Goal: Information Seeking & Learning: Understand process/instructions

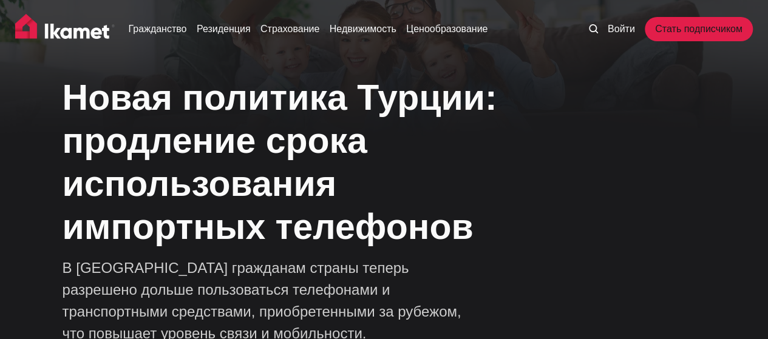
click at [374, 221] on font "Новая политика Турции: продление срока использования импортных телефонов" at bounding box center [280, 162] width 434 height 169
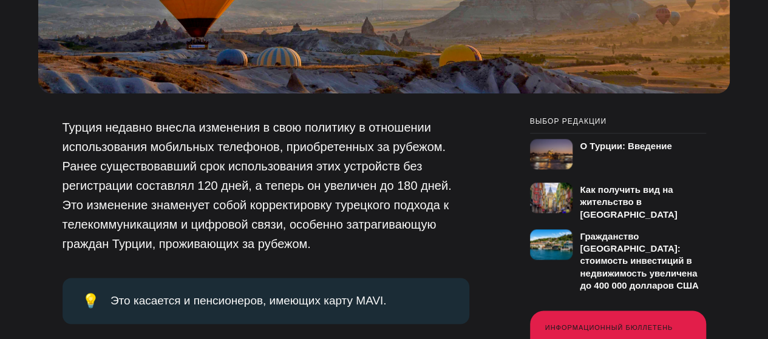
scroll to position [728, 0]
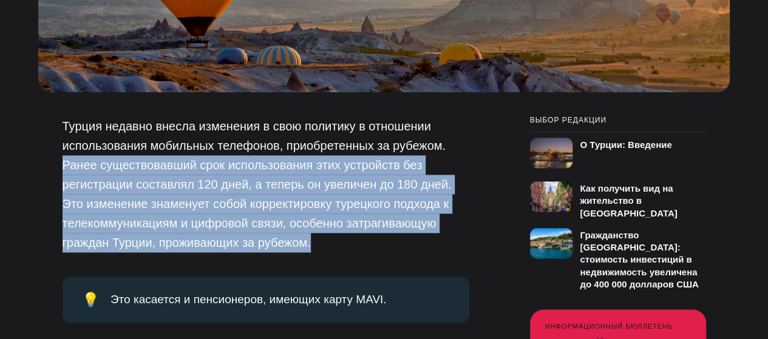
drag, startPoint x: 63, startPoint y: 157, endPoint x: 326, endPoint y: 237, distance: 275.7
click at [326, 237] on p "Турция недавно внесла изменения в свою политику в отношении использования мобил…" at bounding box center [266, 185] width 407 height 136
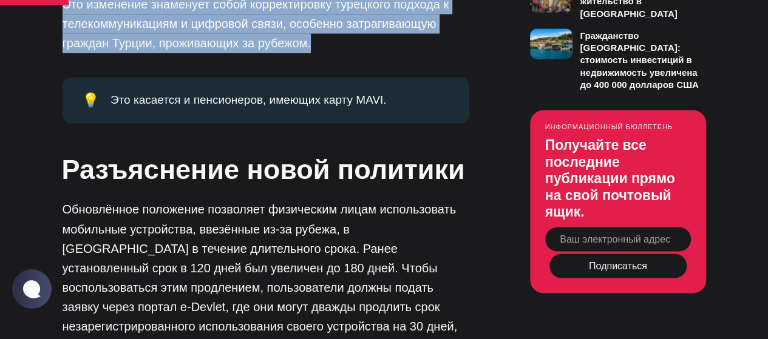
scroll to position [971, 0]
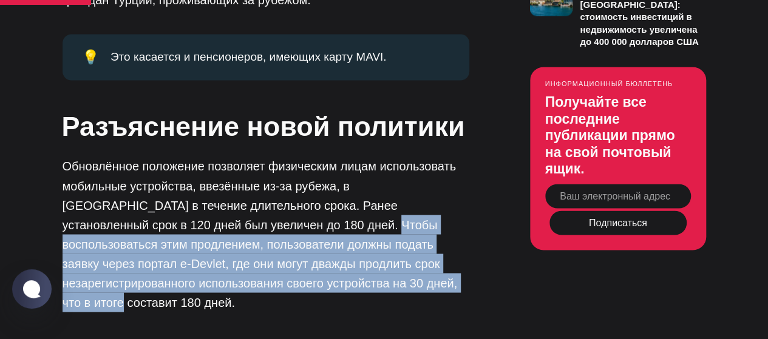
drag, startPoint x: 204, startPoint y: 218, endPoint x: 322, endPoint y: 269, distance: 128.3
click at [322, 269] on font "Обновлённое положение позволяет физическим лицам использовать мобильные устройс…" at bounding box center [260, 234] width 395 height 149
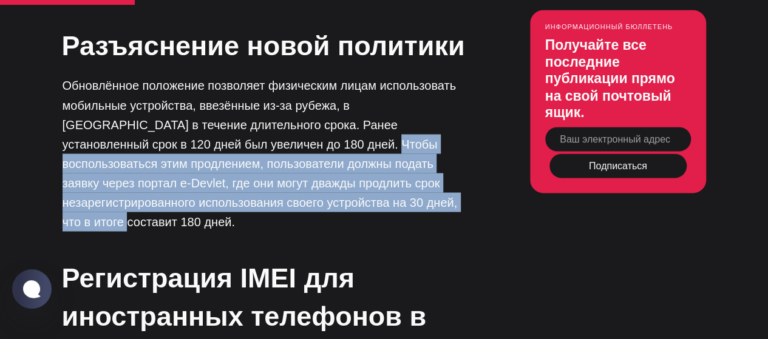
scroll to position [1214, 0]
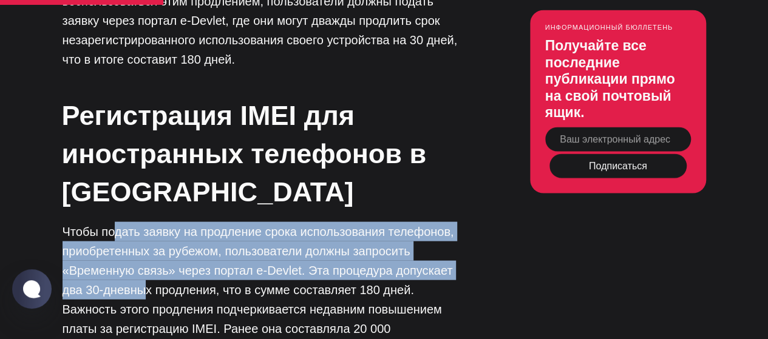
drag, startPoint x: 115, startPoint y: 211, endPoint x: 146, endPoint y: 259, distance: 56.7
click at [146, 259] on font "Чтобы подать заявку на продление срока использования телефонов, приобретенных з…" at bounding box center [258, 299] width 391 height 149
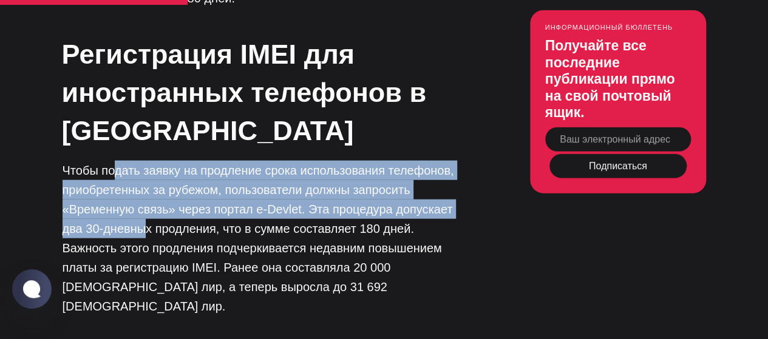
scroll to position [1294, 0]
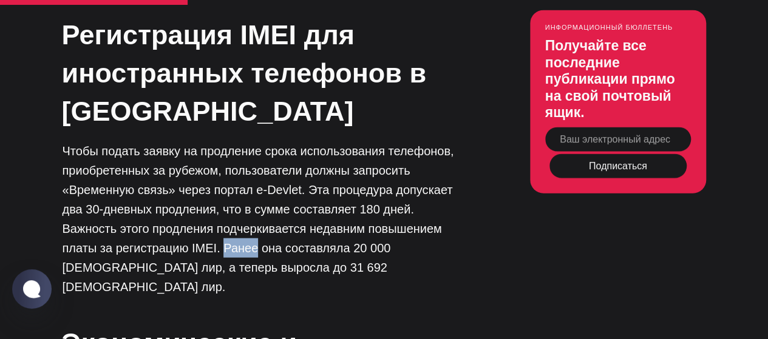
drag, startPoint x: 167, startPoint y: 215, endPoint x: 198, endPoint y: 230, distance: 33.9
click at [198, 230] on p "Чтобы подать заявку на продление срока использования телефонов, приобретенных з…" at bounding box center [266, 218] width 407 height 155
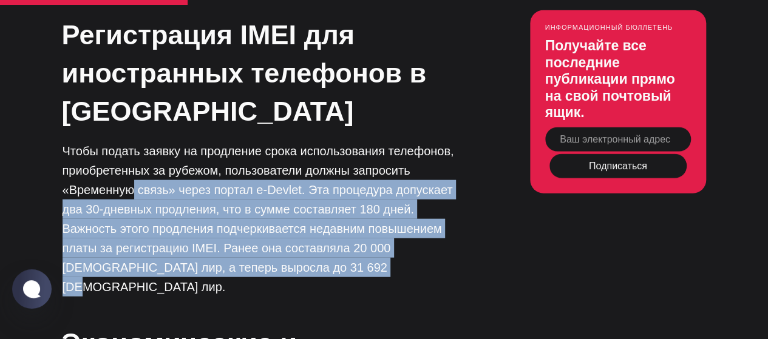
drag, startPoint x: 132, startPoint y: 168, endPoint x: 295, endPoint y: 241, distance: 178.7
click at [295, 241] on p "Чтобы подать заявку на продление срока использования телефонов, приобретенных з…" at bounding box center [266, 218] width 407 height 155
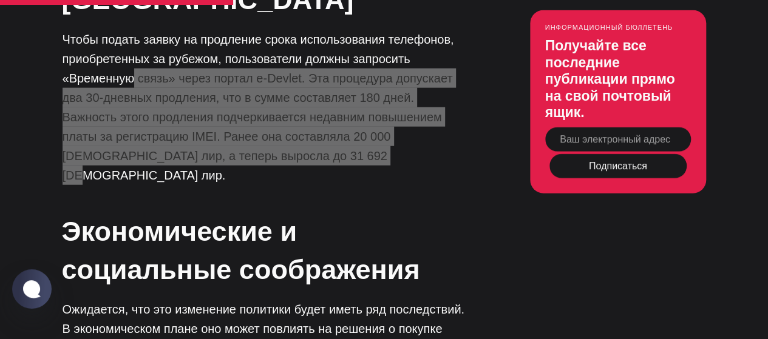
scroll to position [1375, 0]
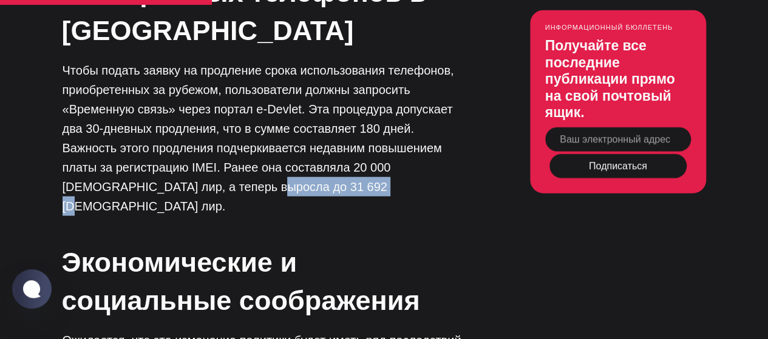
drag, startPoint x: 133, startPoint y: 160, endPoint x: 243, endPoint y: 160, distance: 109.8
click at [243, 160] on font "Чтобы подать заявку на продление срока использования телефонов, приобретенных з…" at bounding box center [258, 138] width 391 height 149
copy font "31 692 [DEMOGRAPHIC_DATA] лир"
